Goal: Use online tool/utility: Use online tool/utility

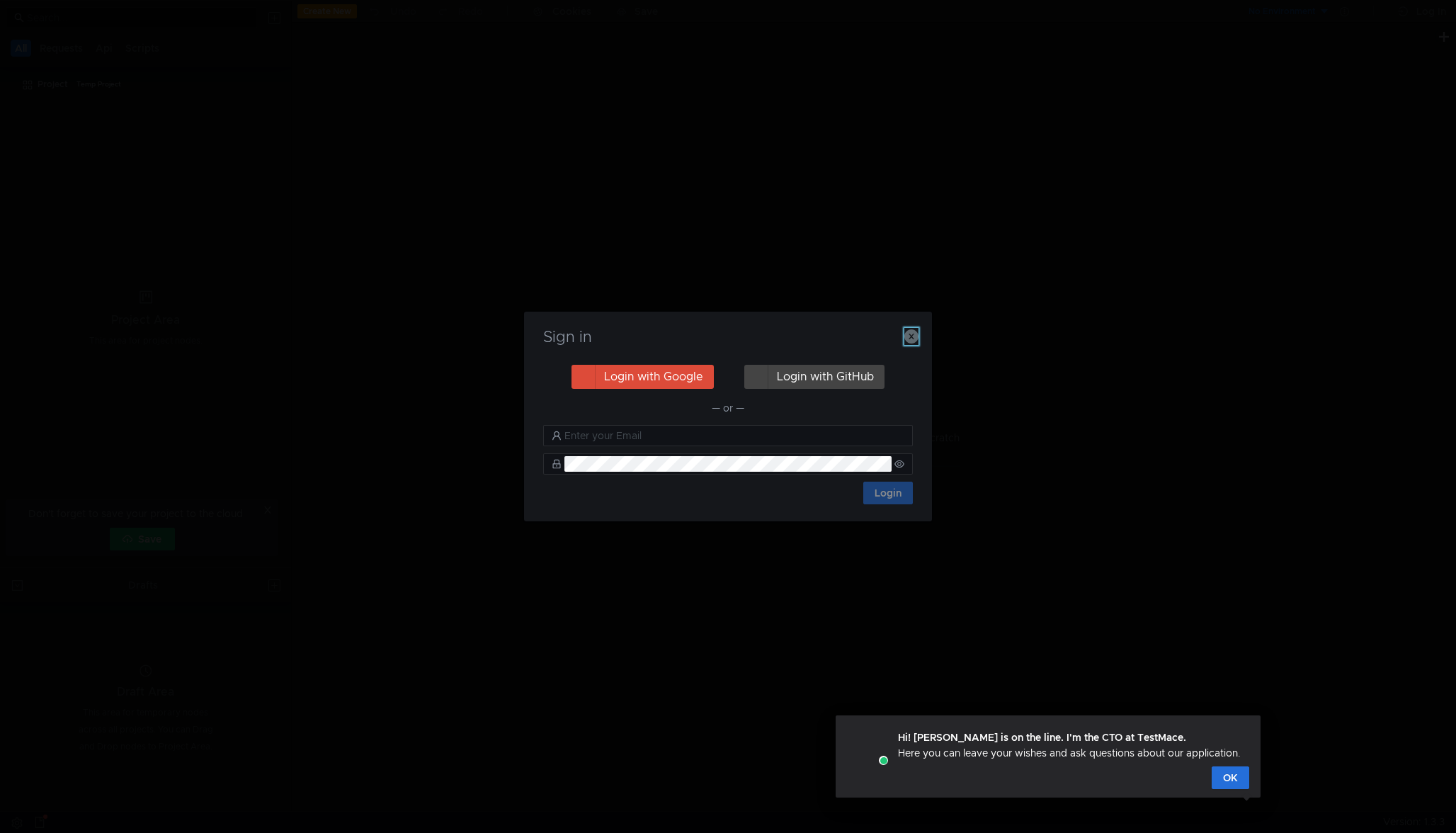
click at [912, 339] on icon "button" at bounding box center [911, 336] width 14 height 14
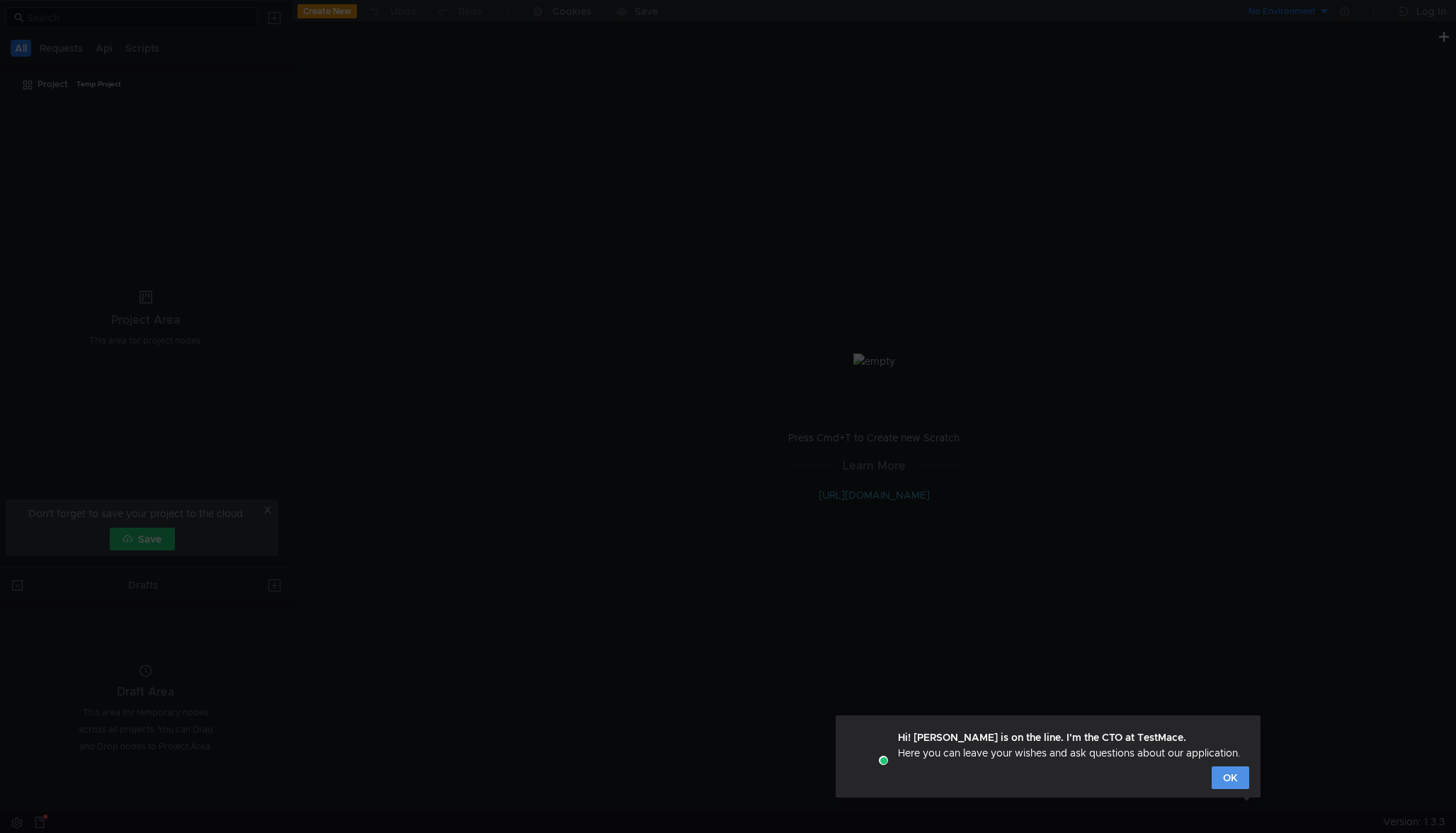
click at [1232, 778] on button "OK" at bounding box center [1230, 778] width 38 height 23
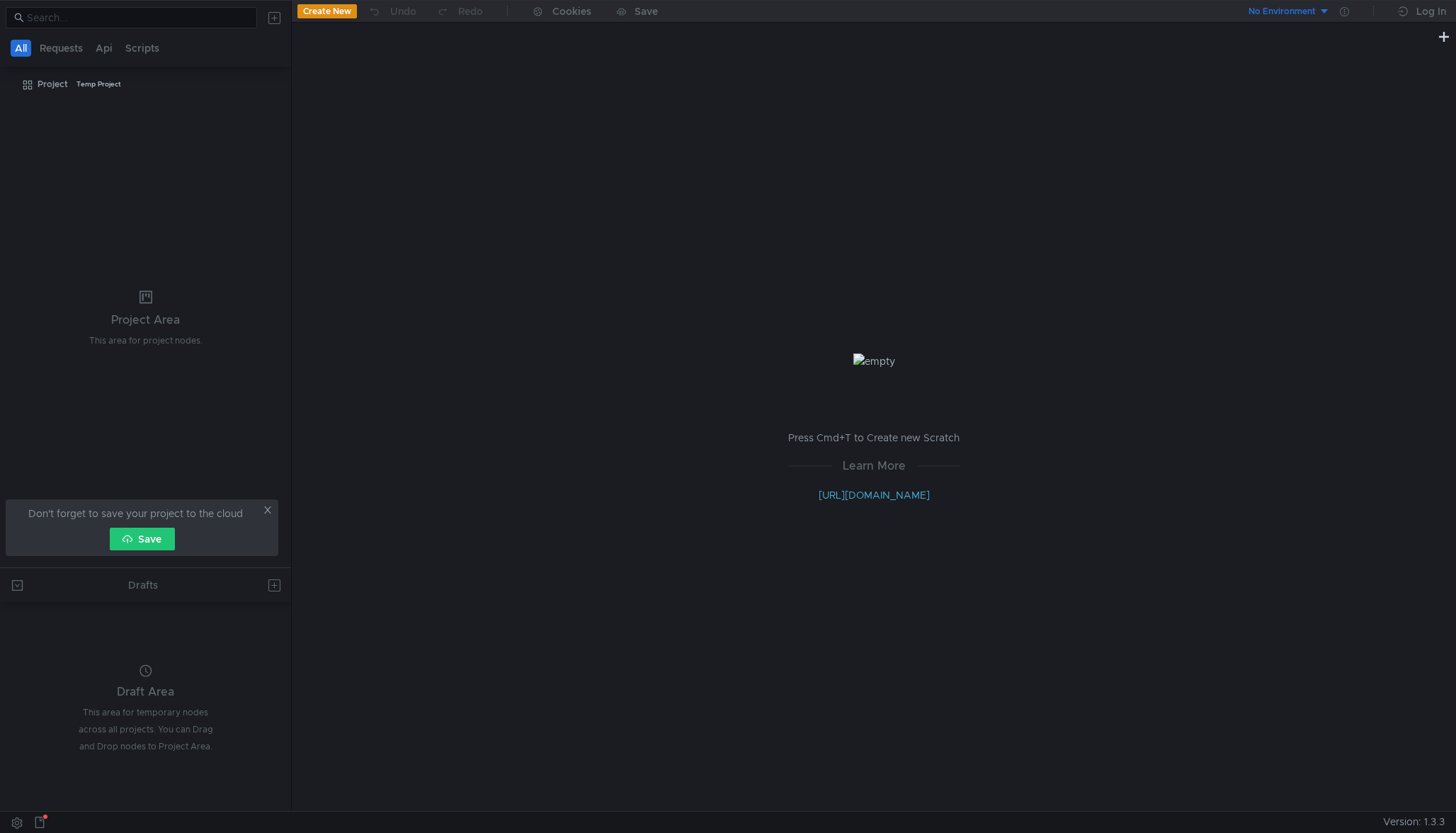
click at [777, 370] on div "Press Cmd+T to Create new Scratch Learn More [URL][DOMAIN_NAME]" at bounding box center [873, 428] width 1164 height 766
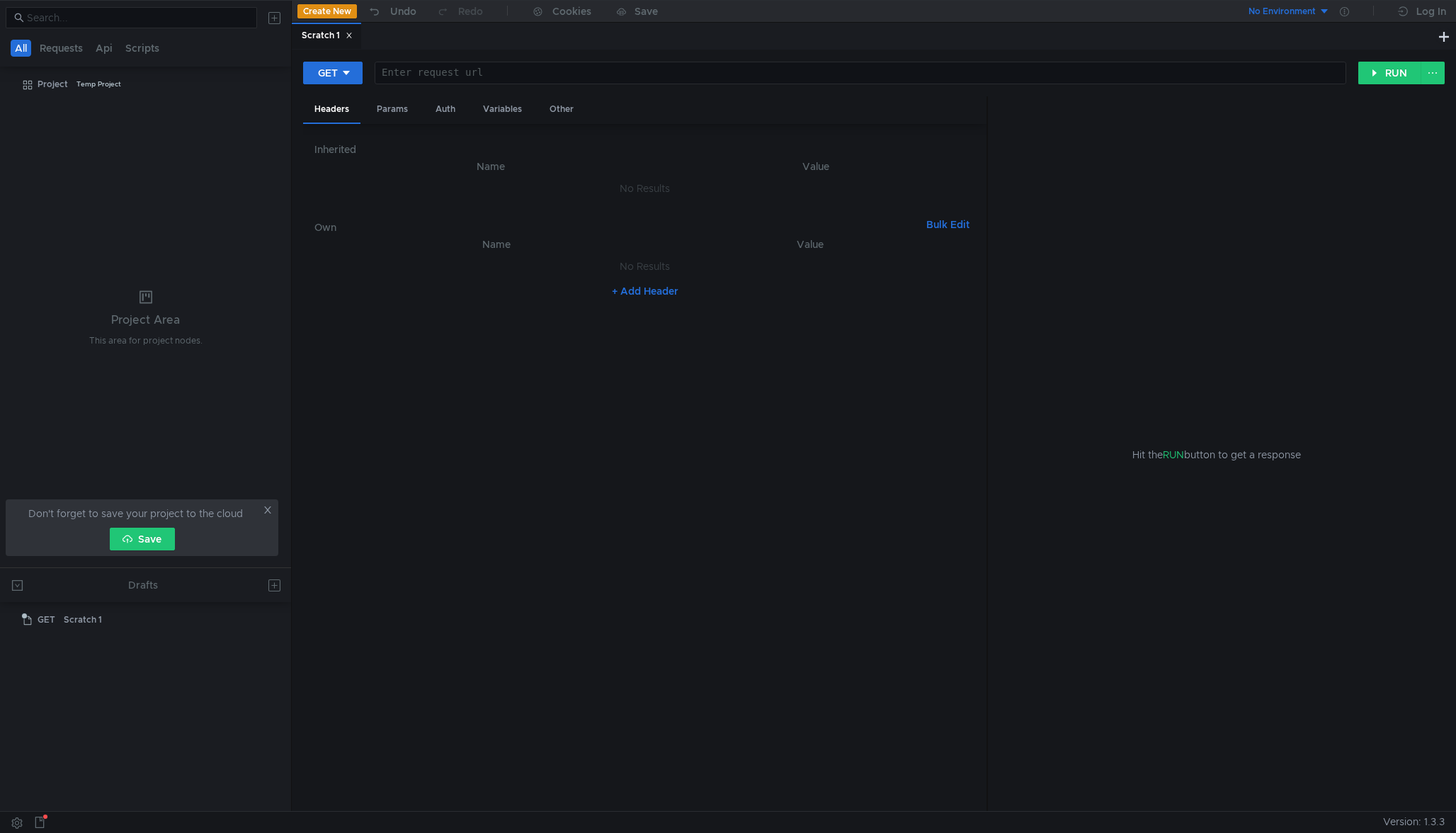
click at [814, 373] on nz-table "Name Value No Results + Add Header" at bounding box center [645, 518] width 660 height 565
click at [536, 76] on div at bounding box center [861, 84] width 970 height 34
click at [1374, 76] on button "RUN" at bounding box center [1389, 73] width 63 height 23
click at [703, 70] on div at bounding box center [861, 84] width 970 height 34
paste textarea
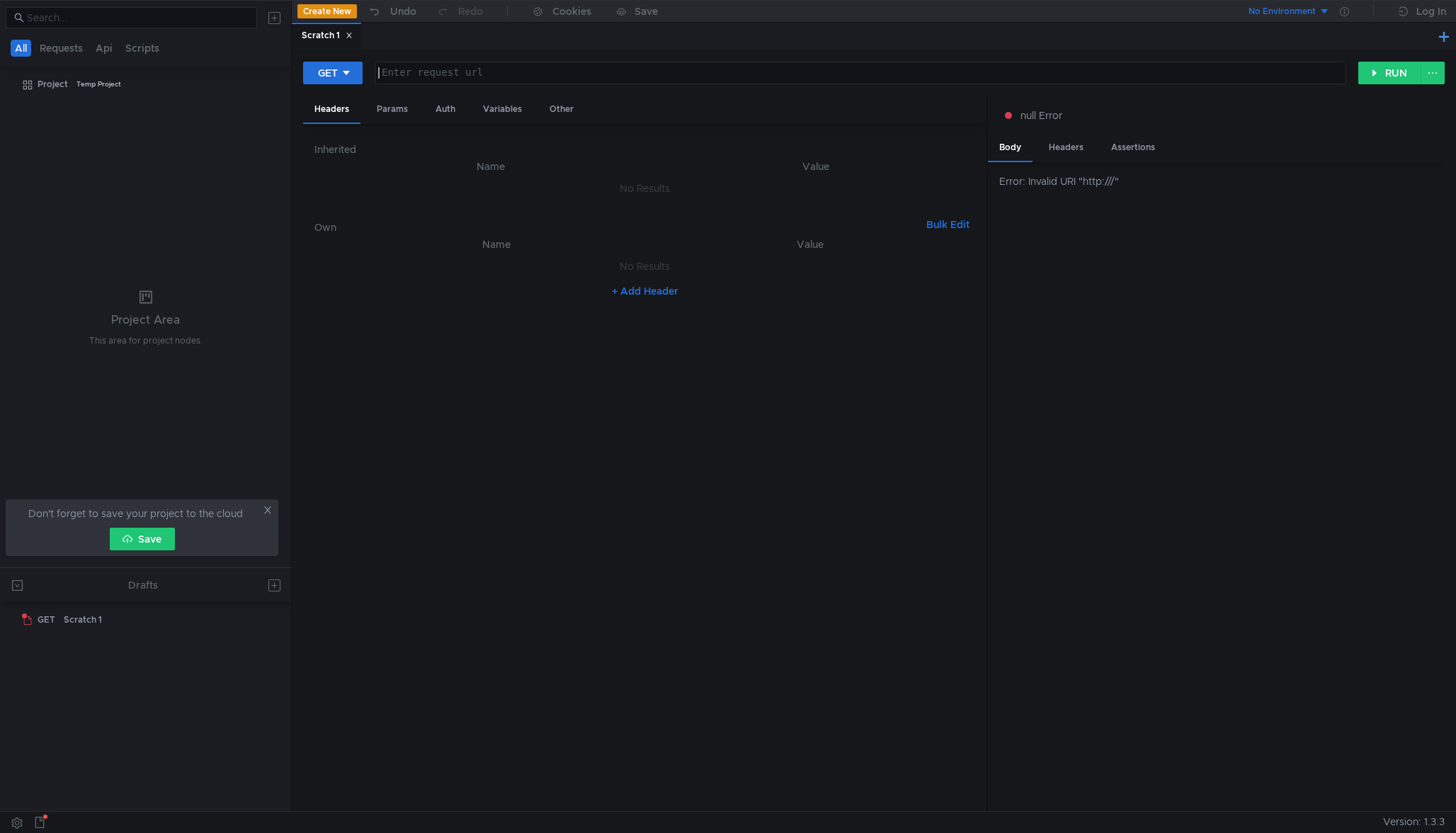
click at [1440, 43] on button at bounding box center [1443, 36] width 17 height 17
click at [424, 33] on icon at bounding box center [421, 35] width 7 height 7
click at [514, 79] on div at bounding box center [861, 84] width 970 height 34
